Goal: Task Accomplishment & Management: Use online tool/utility

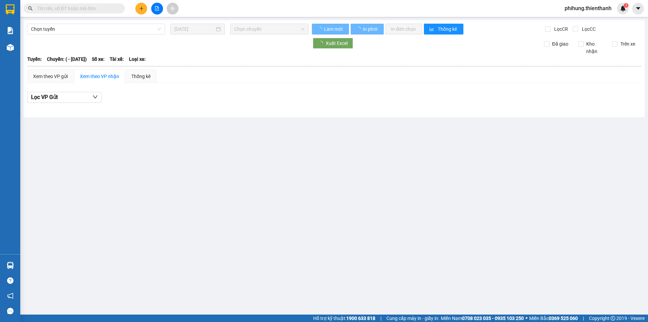
type input "[DATE]"
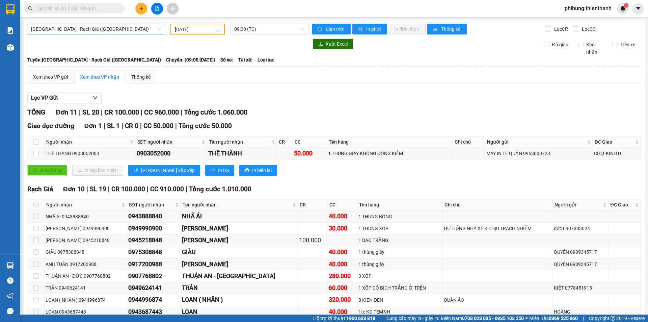
click at [108, 28] on span "[GEOGRAPHIC_DATA] - Rạch Giá ([GEOGRAPHIC_DATA])" at bounding box center [96, 29] width 130 height 10
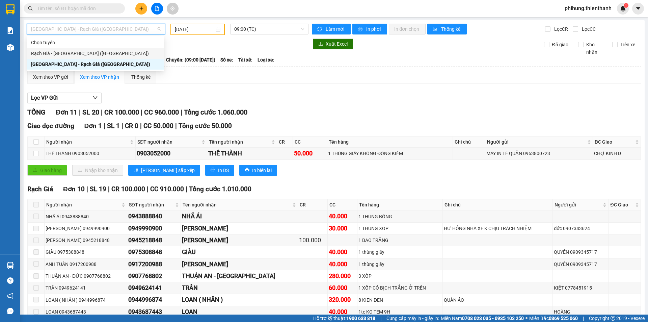
click at [89, 53] on div "Rạch Giá - [GEOGRAPHIC_DATA] ([GEOGRAPHIC_DATA])" at bounding box center [95, 53] width 129 height 7
type input "[DATE]"
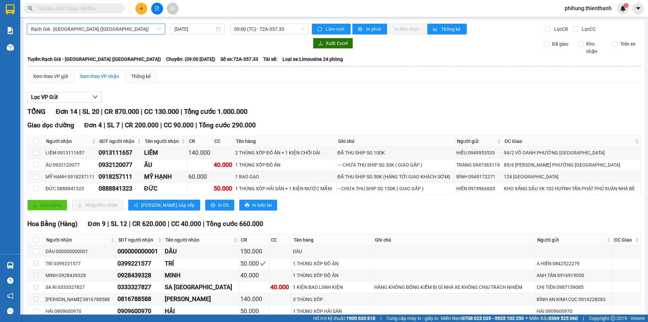
click at [254, 35] on div "Rạch Giá - Sài Gòn (Hàng Hoá) Rạch Giá - Sài Gòn (Hàng Hoá) 13/10/2025 09:00 (T…" at bounding box center [334, 233] width 621 height 427
click at [254, 32] on span "09:00 (TC) - 72A-357.33" at bounding box center [269, 29] width 70 height 10
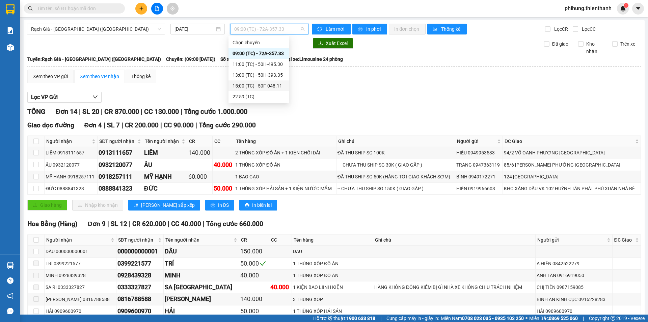
click at [246, 84] on div "15:00 (TC) - 50F-048.11" at bounding box center [259, 85] width 53 height 7
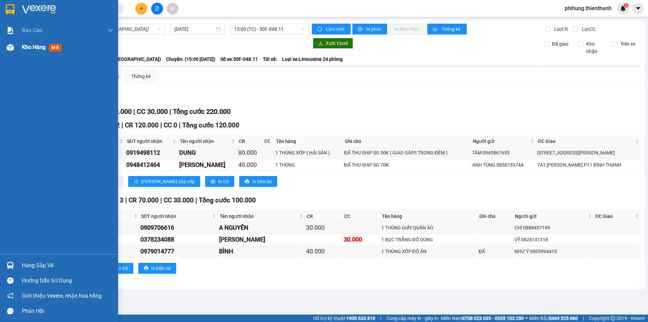
click at [16, 50] on div at bounding box center [10, 48] width 12 height 12
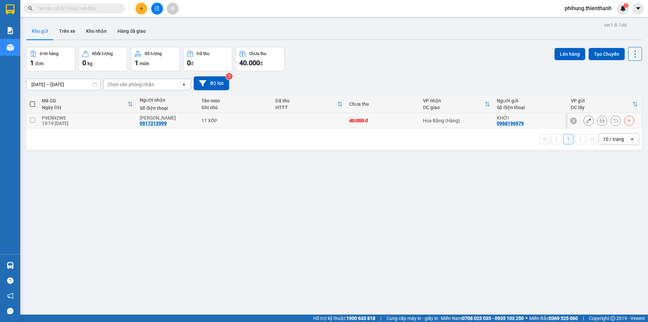
click at [34, 118] on input "checkbox" at bounding box center [32, 119] width 5 height 5
checkbox input "true"
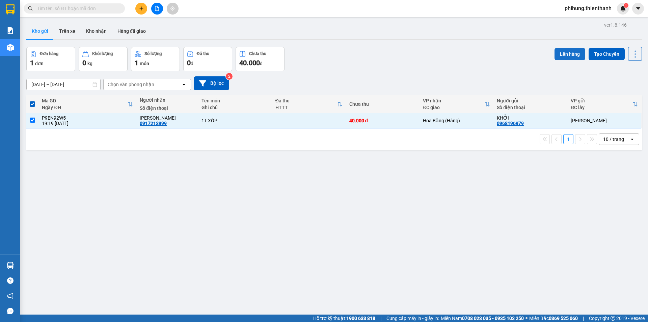
click at [566, 58] on button "Lên hàng" at bounding box center [570, 54] width 31 height 12
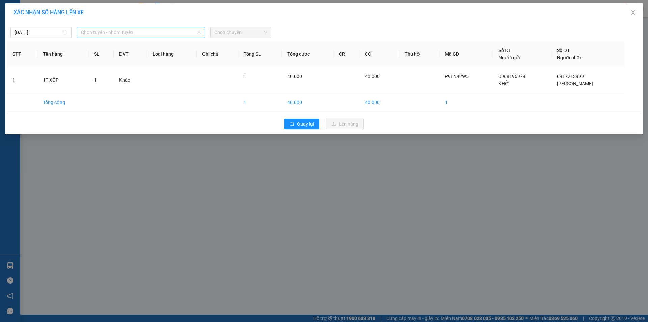
click at [122, 34] on span "Chọn tuyến - nhóm tuyến" at bounding box center [141, 32] width 120 height 10
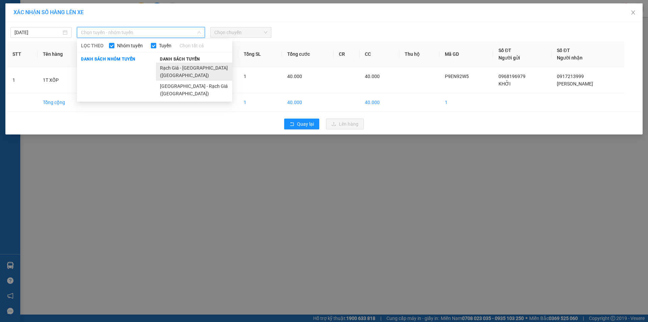
click at [174, 67] on li "Rạch Giá - [GEOGRAPHIC_DATA] ([GEOGRAPHIC_DATA])" at bounding box center [194, 71] width 76 height 18
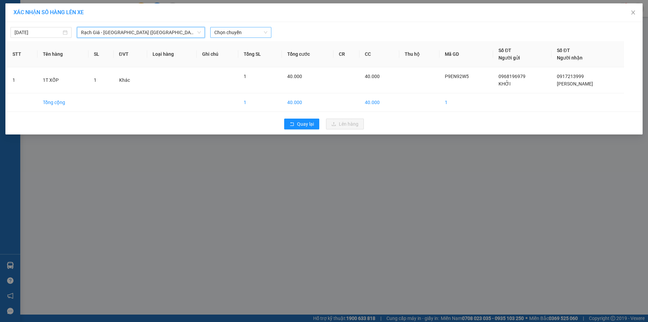
click at [222, 31] on span "Chọn chuyến" at bounding box center [240, 32] width 53 height 10
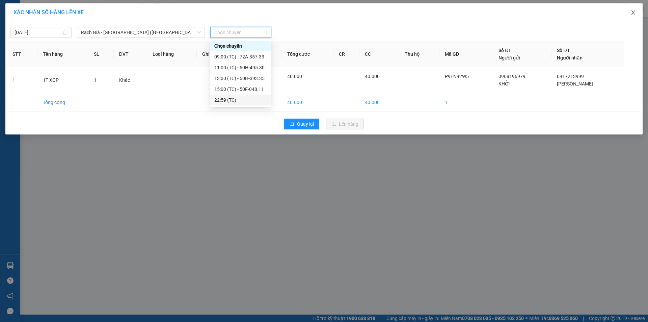
click at [633, 17] on span "Close" at bounding box center [633, 12] width 19 height 19
